Goal: Task Accomplishment & Management: Use online tool/utility

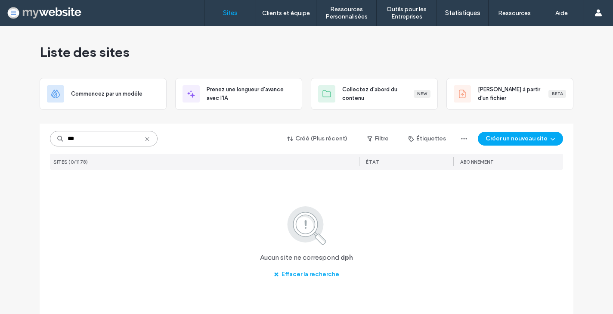
click at [71, 140] on input "***" at bounding box center [104, 138] width 108 height 15
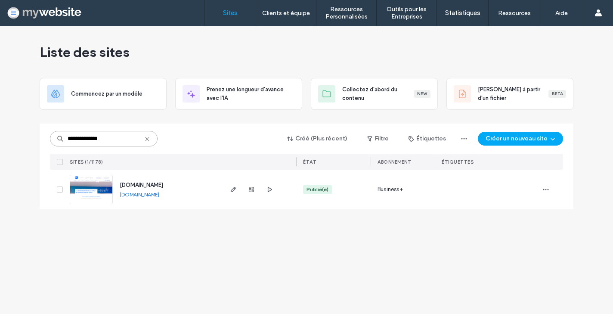
type input "**********"
click at [136, 184] on span "www.pharmaciebleue.ch" at bounding box center [141, 185] width 43 height 6
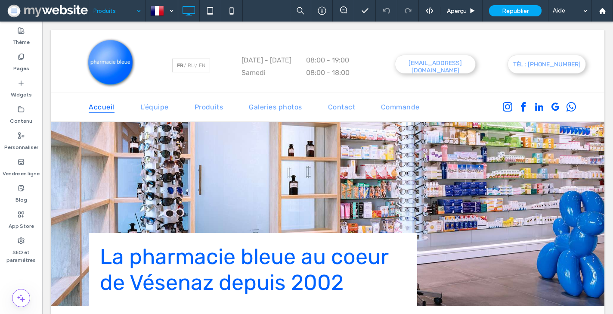
click at [112, 11] on input at bounding box center [114, 11] width 43 height 22
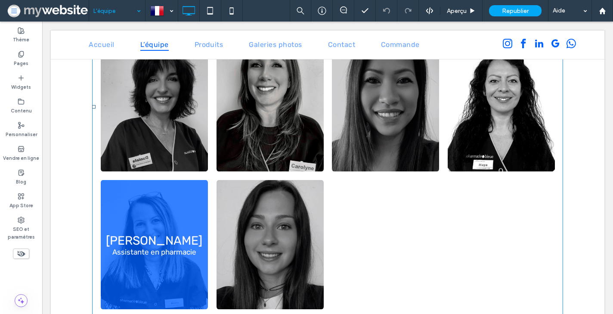
scroll to position [890, 0]
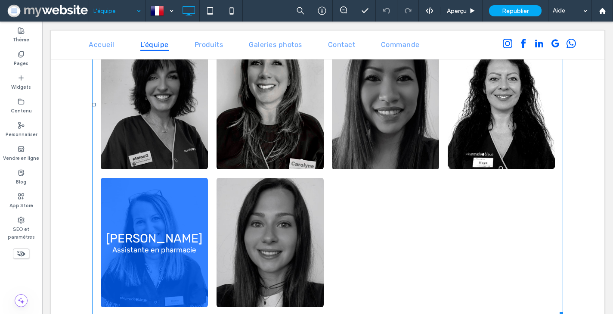
click at [167, 217] on link at bounding box center [154, 242] width 107 height 129
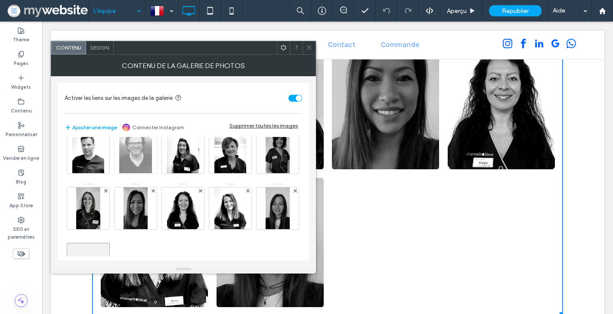
scroll to position [0, 0]
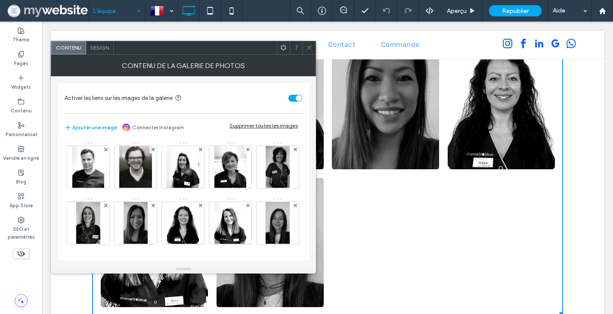
click at [99, 43] on div "Design" at bounding box center [100, 47] width 28 height 13
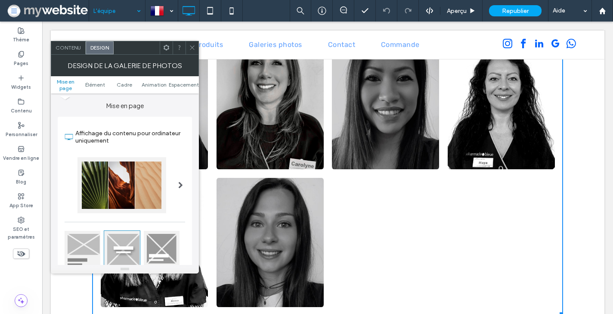
click at [72, 46] on span "Contenu" at bounding box center [68, 47] width 25 height 6
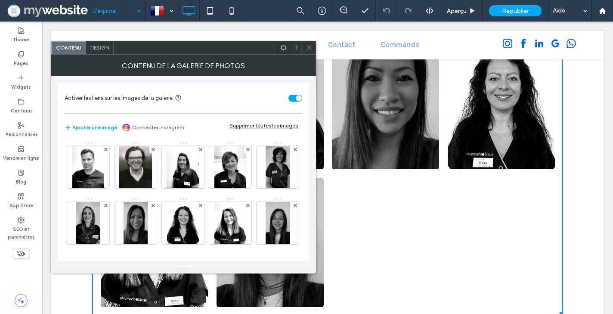
click at [310, 48] on icon at bounding box center [309, 47] width 6 height 6
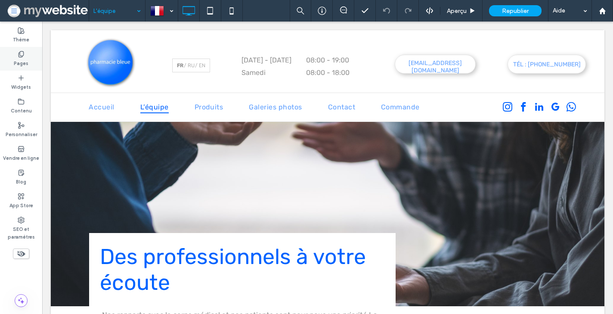
click at [16, 55] on div "Pages" at bounding box center [21, 59] width 42 height 24
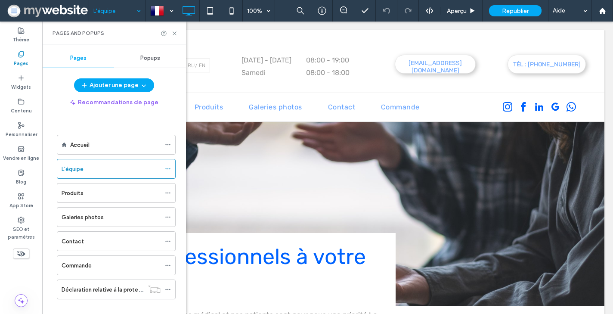
scroll to position [11, 0]
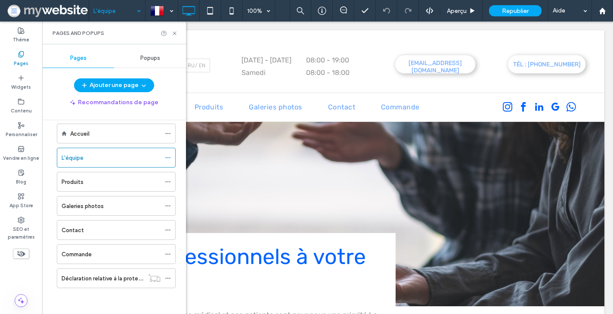
click at [89, 251] on label "Commande" at bounding box center [77, 254] width 30 height 15
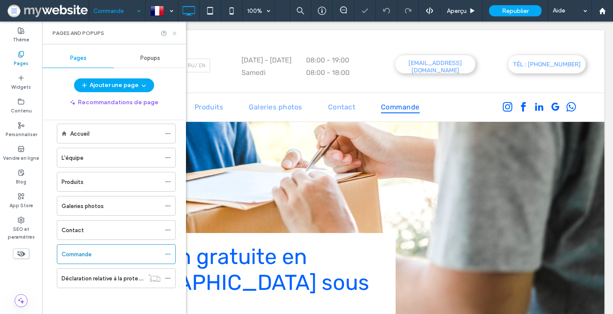
click at [173, 32] on use at bounding box center [174, 32] width 3 height 3
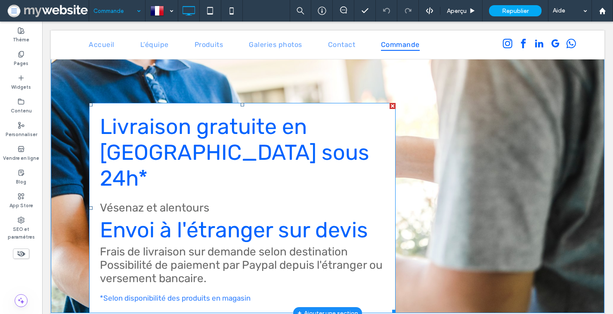
scroll to position [12, 0]
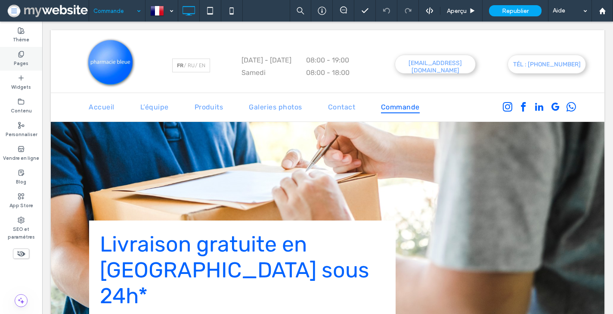
click at [19, 69] on div "Pages" at bounding box center [21, 59] width 42 height 24
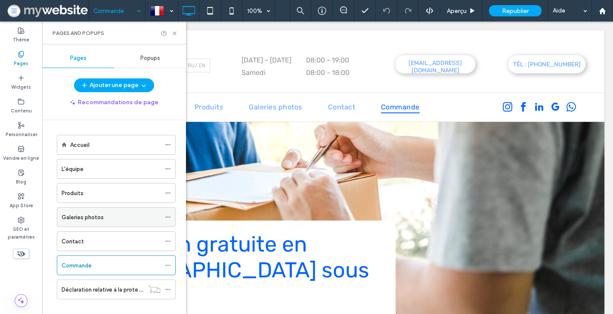
click at [96, 222] on div "Galeries photos" at bounding box center [111, 216] width 99 height 19
click at [175, 32] on use at bounding box center [174, 32] width 3 height 3
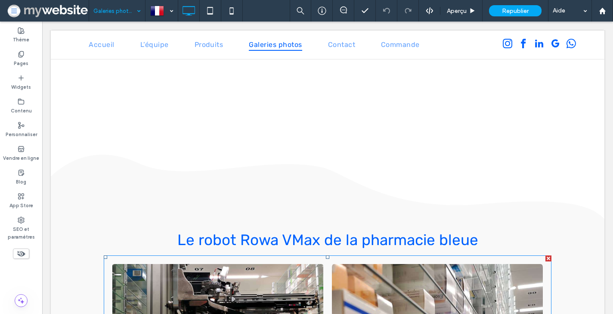
scroll to position [412, 0]
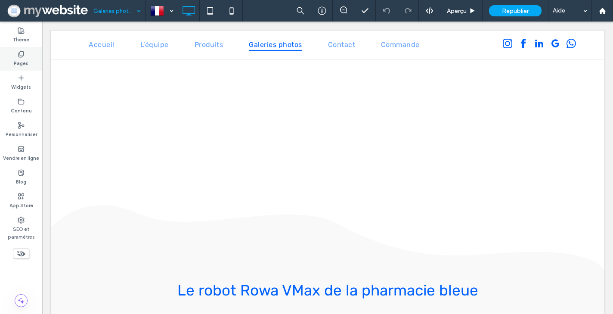
click at [23, 58] on label "Pages" at bounding box center [21, 62] width 15 height 9
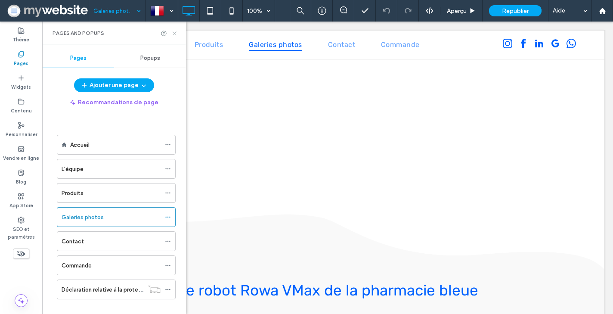
click at [173, 33] on icon at bounding box center [174, 33] width 6 height 6
